Goal: Book appointment/travel/reservation

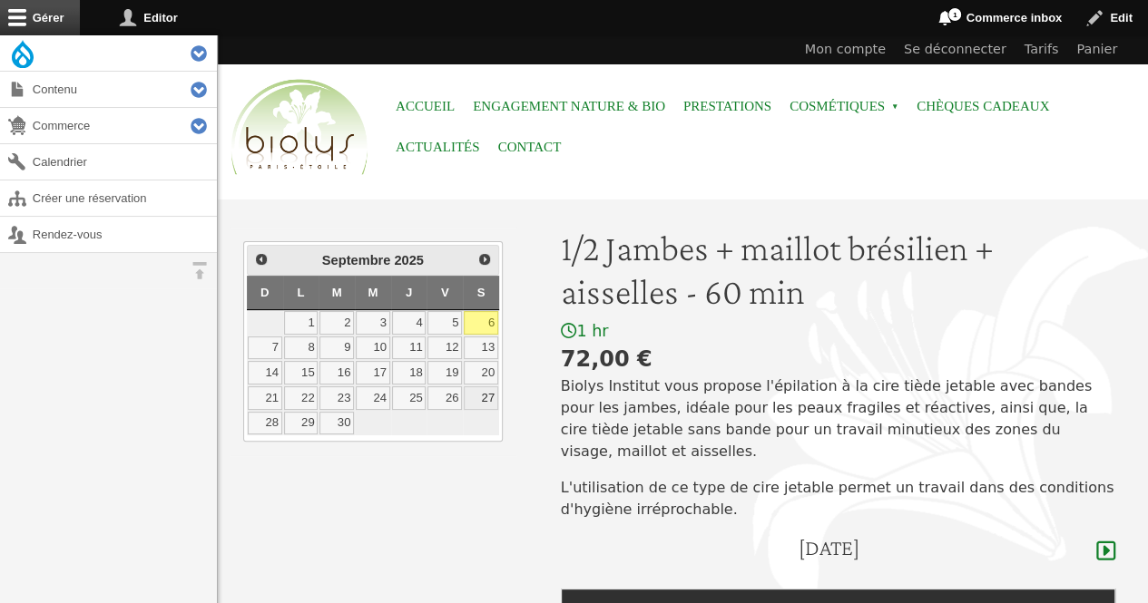
click at [479, 393] on link "27" at bounding box center [481, 399] width 34 height 24
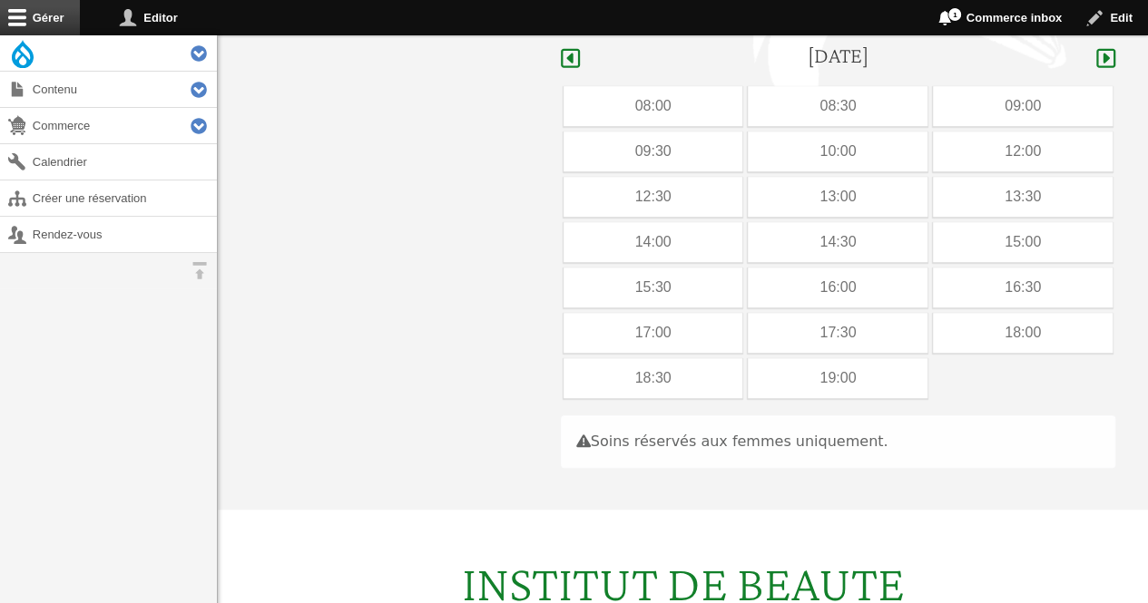
scroll to position [513, 0]
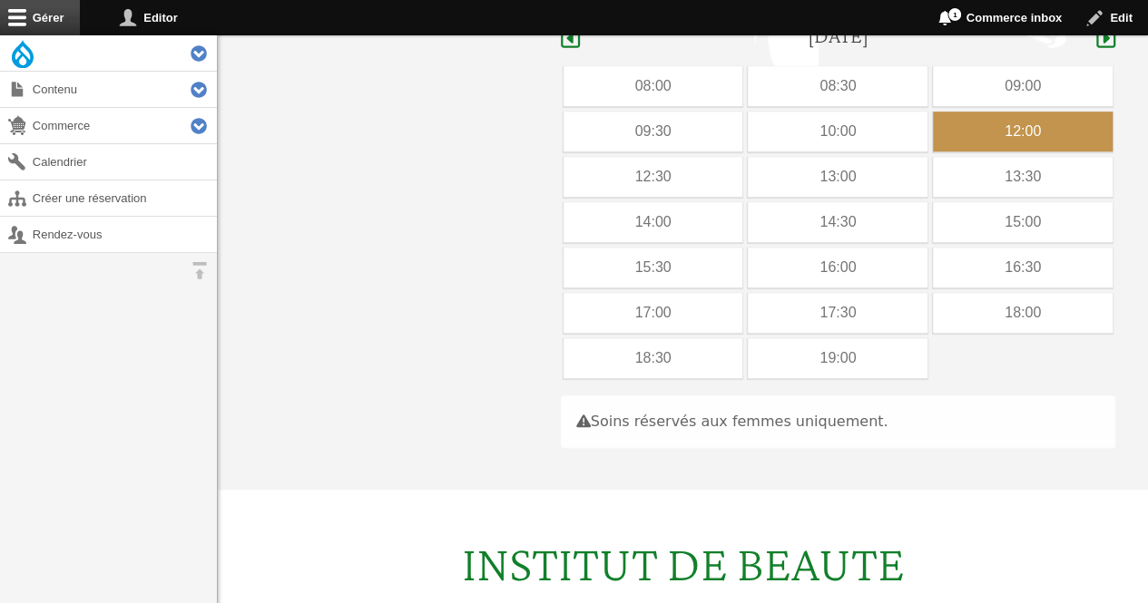
click at [1022, 112] on div "12:00" at bounding box center [1023, 132] width 180 height 40
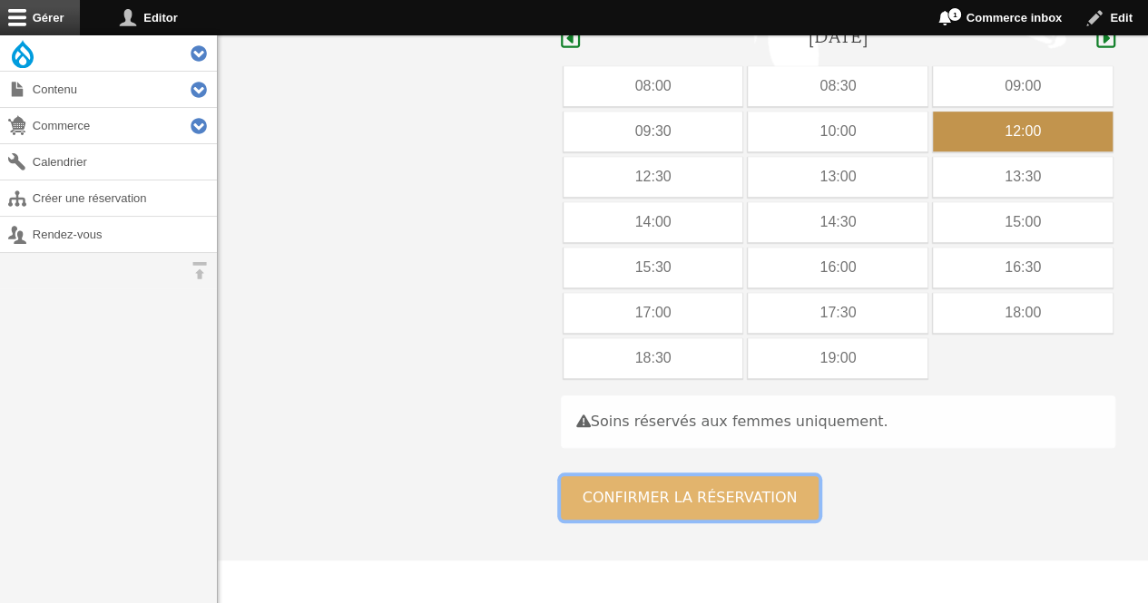
click at [606, 476] on button "Confirmer la réservation" at bounding box center [690, 498] width 259 height 44
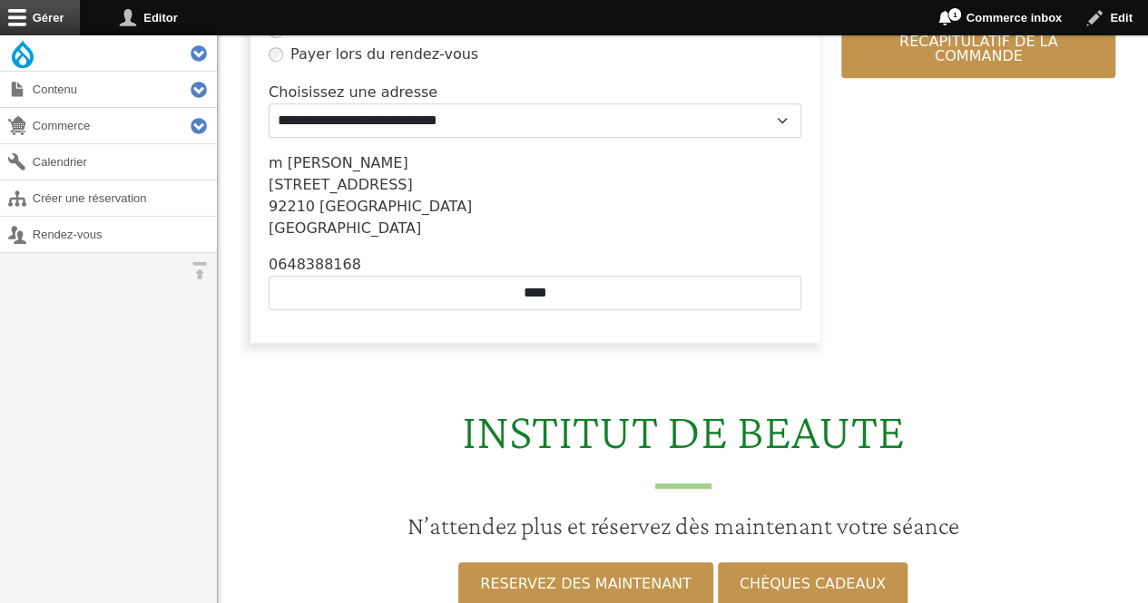
scroll to position [615, 0]
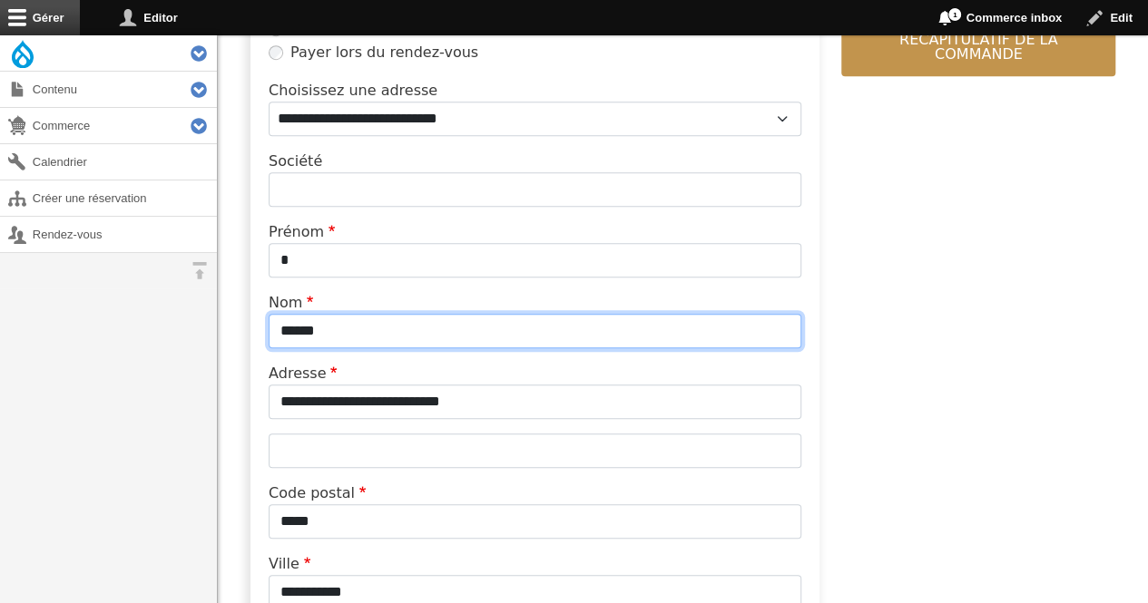
click at [426, 339] on input "******" at bounding box center [535, 331] width 533 height 34
type input "*"
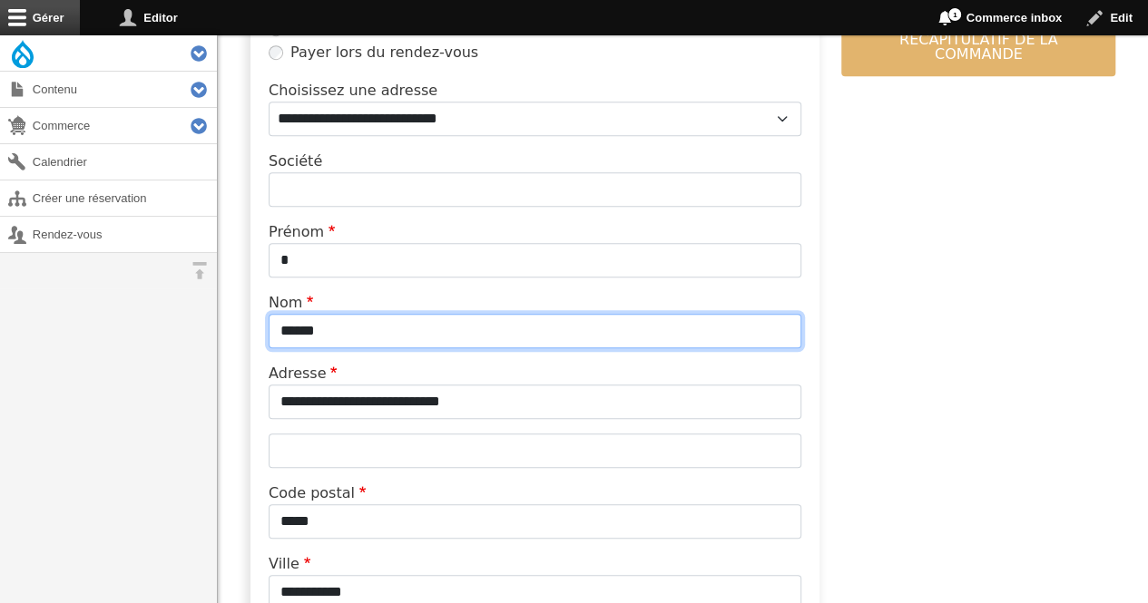
type input "******"
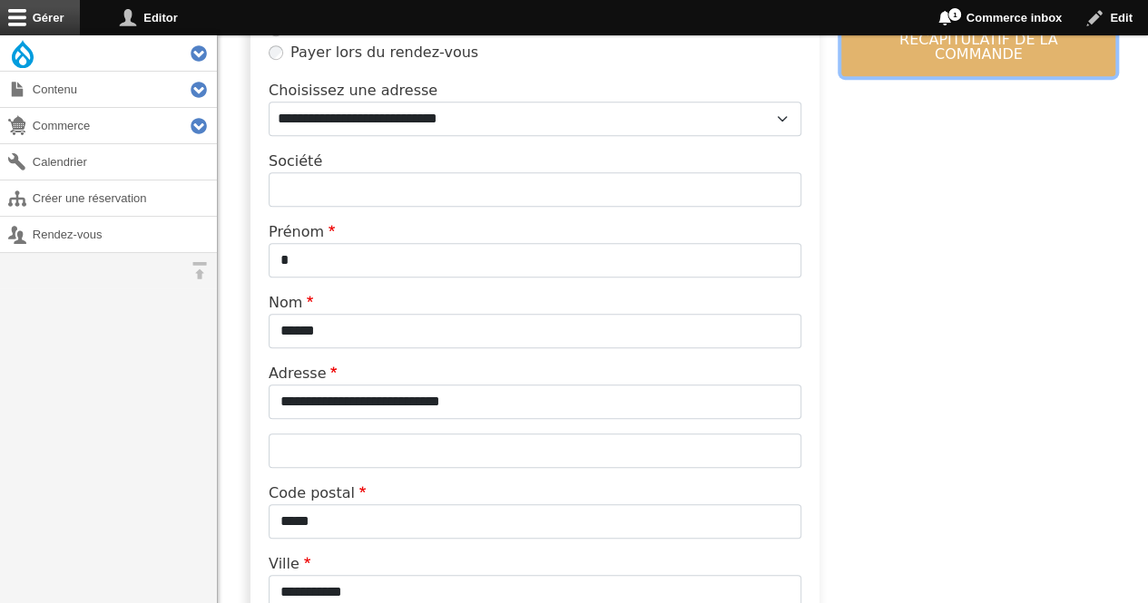
click at [910, 51] on button "Continuer vers le récapitulatif de la commande" at bounding box center [978, 40] width 274 height 73
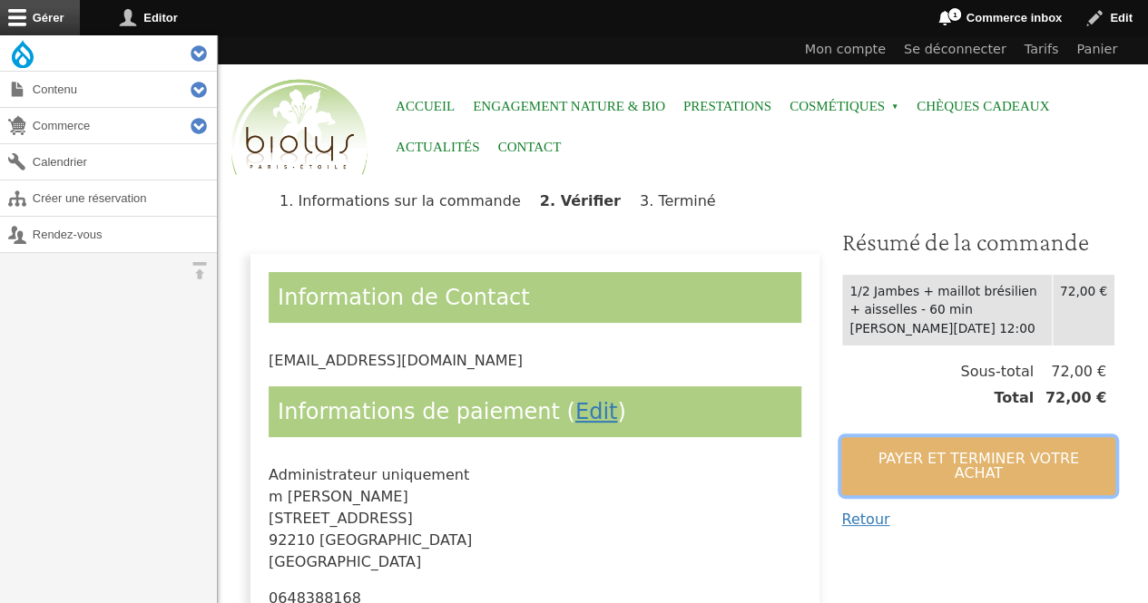
click at [873, 462] on button "Payer et terminer votre achat" at bounding box center [978, 466] width 274 height 58
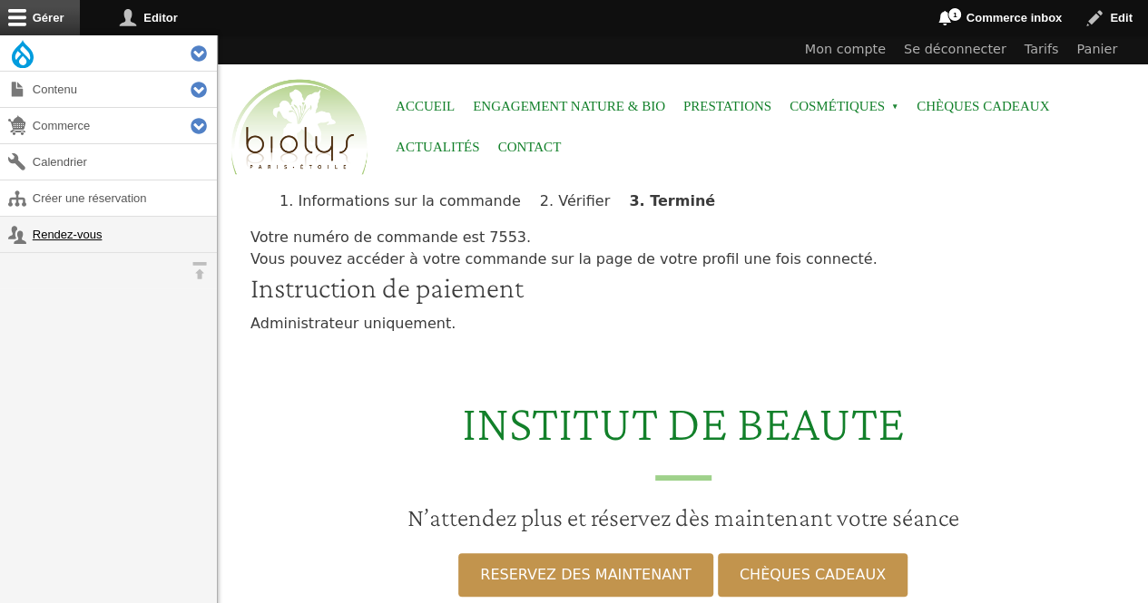
click at [44, 240] on link "Rendez-vous" at bounding box center [108, 234] width 217 height 35
